Goal: Check status

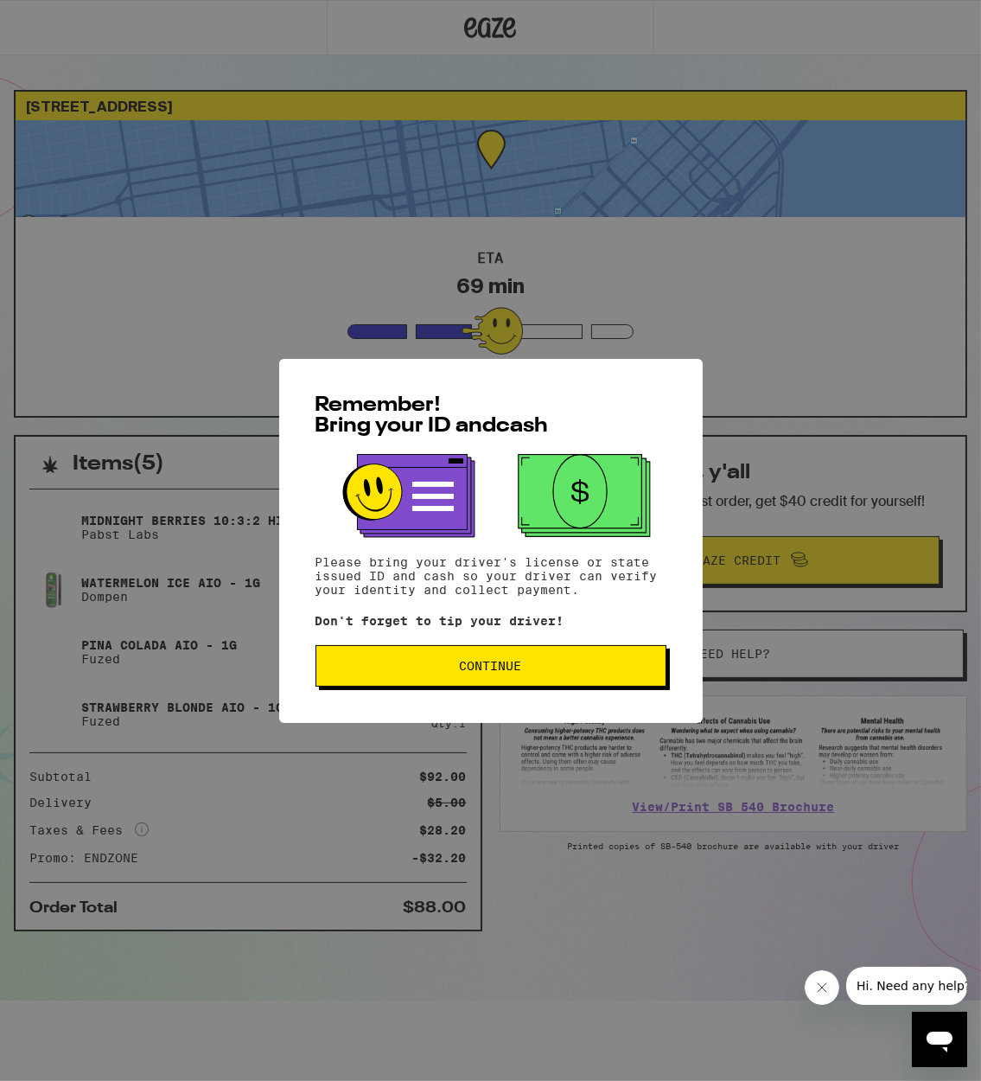
click at [476, 664] on span "Continue" at bounding box center [491, 666] width 62 height 12
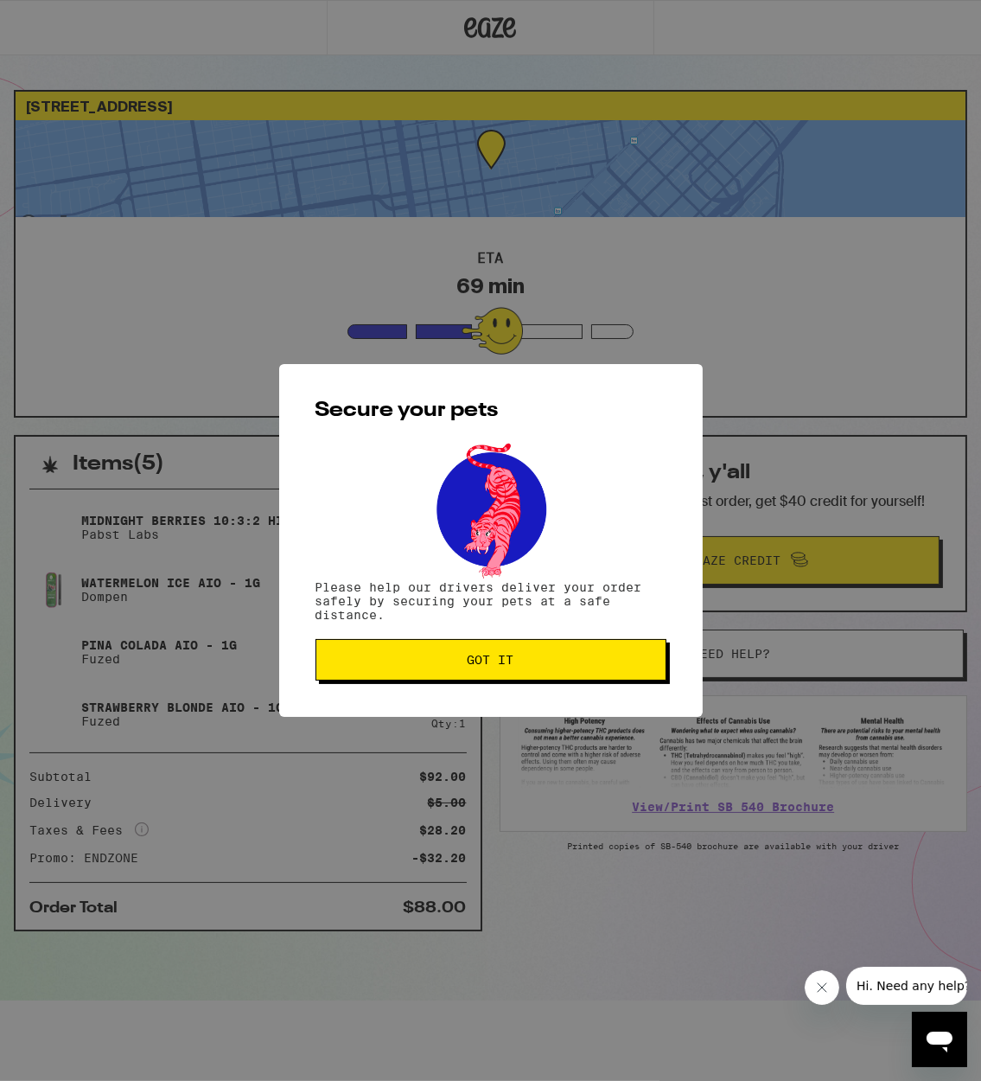
click at [476, 664] on span "Got it" at bounding box center [491, 660] width 47 height 12
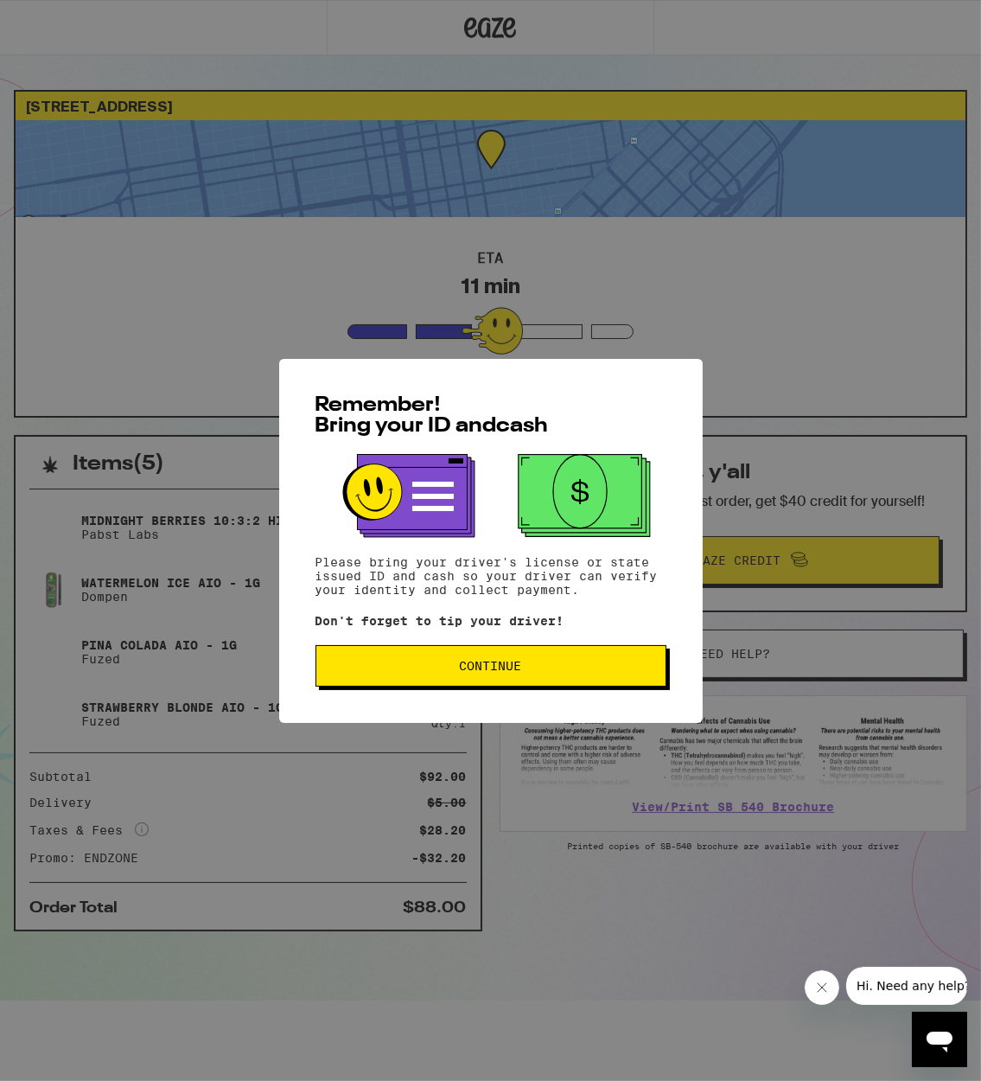
click at [361, 679] on button "Continue" at bounding box center [491, 665] width 351 height 41
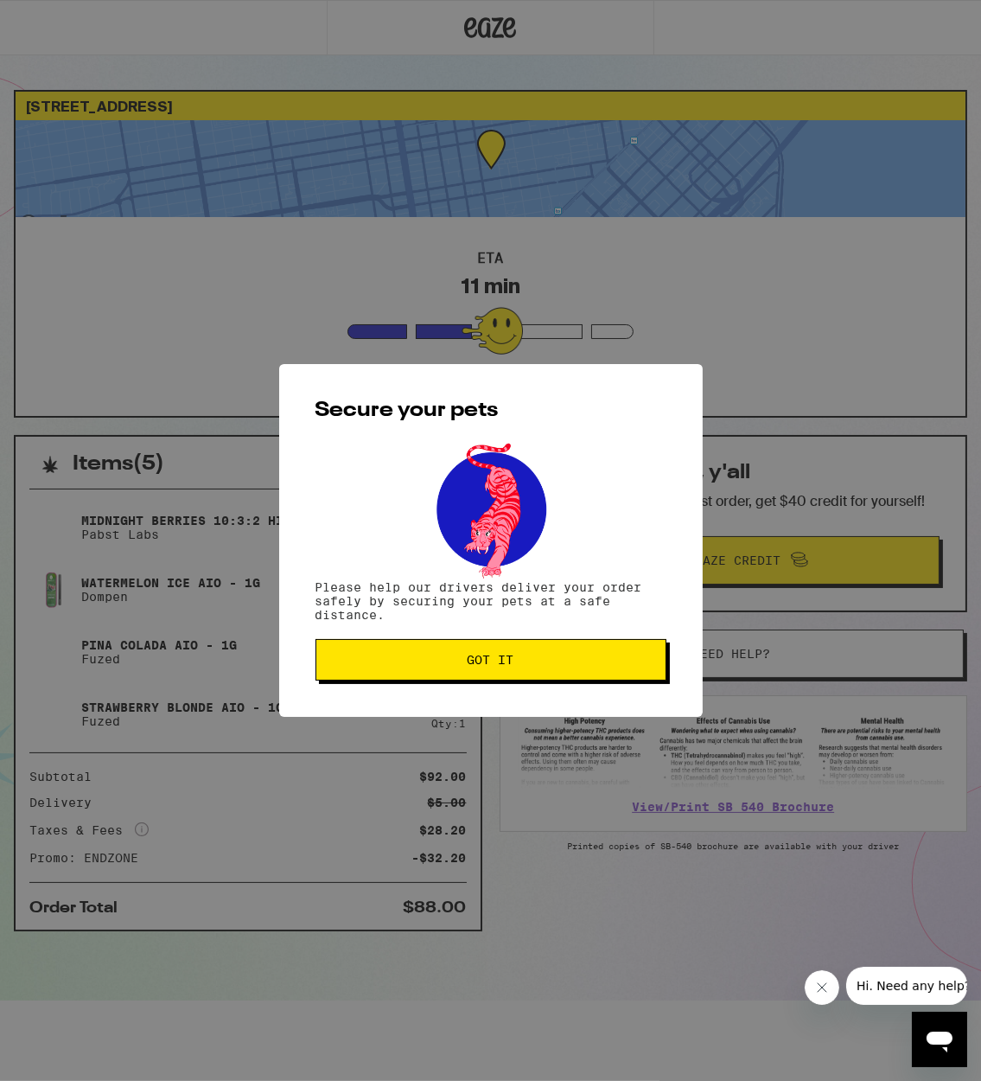
click at [361, 680] on button "Got it" at bounding box center [491, 659] width 351 height 41
